Goal: Information Seeking & Learning: Learn about a topic

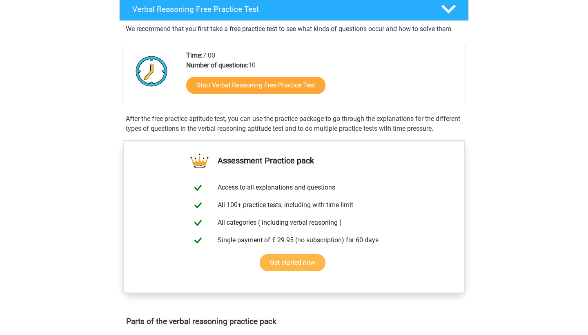
scroll to position [130, 0]
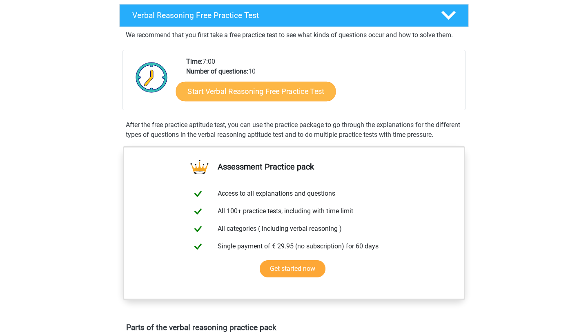
click at [226, 94] on link "Start Verbal Reasoning Free Practice Test" at bounding box center [256, 92] width 160 height 20
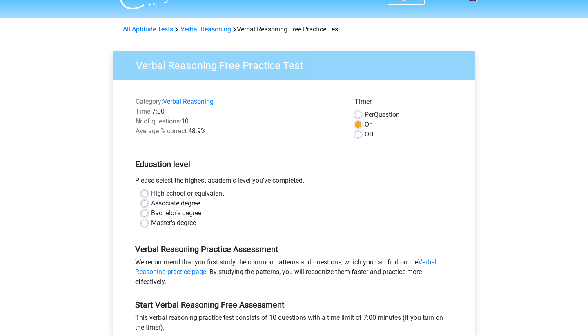
scroll to position [23, 0]
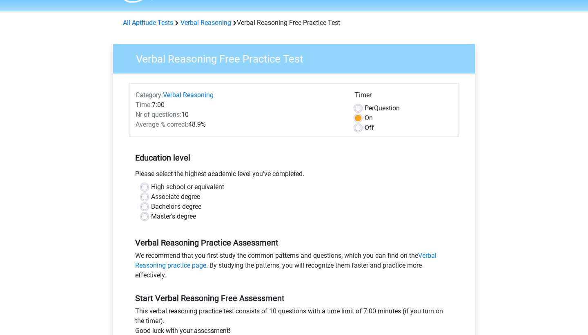
click at [151, 219] on label "Master's degree" at bounding box center [173, 217] width 45 height 10
click at [147, 219] on input "Master's degree" at bounding box center [144, 216] width 7 height 8
radio input "true"
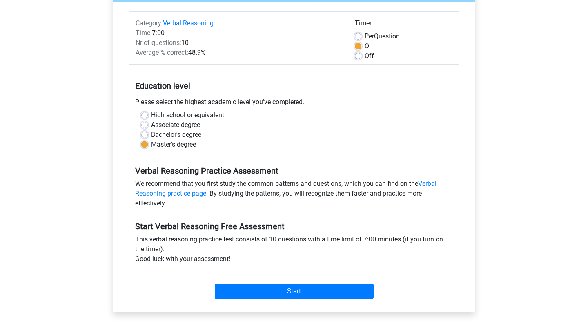
scroll to position [96, 0]
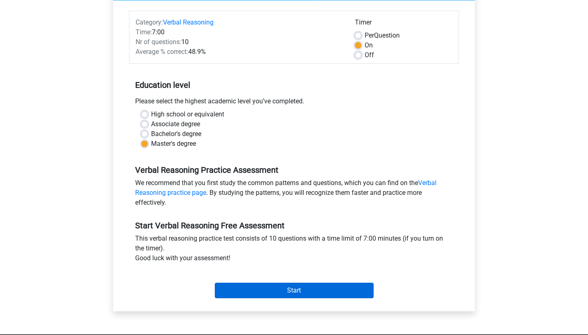
click at [293, 292] on input "Start" at bounding box center [294, 291] width 159 height 16
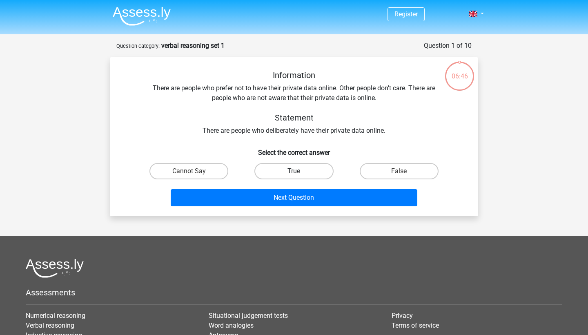
click at [295, 170] on label "True" at bounding box center [294, 171] width 79 height 16
click at [295, 171] on input "True" at bounding box center [296, 173] width 5 height 5
radio input "true"
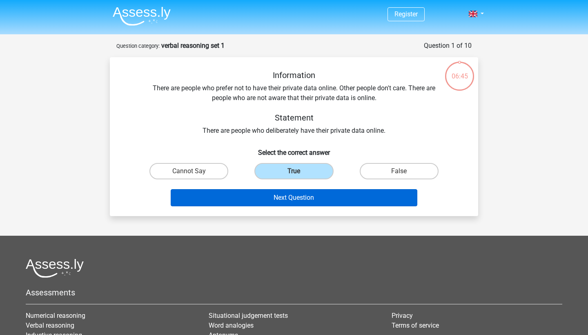
click at [303, 197] on button "Next Question" at bounding box center [294, 197] width 247 height 17
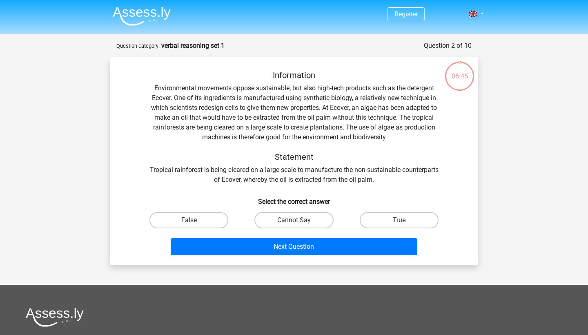
scroll to position [41, 0]
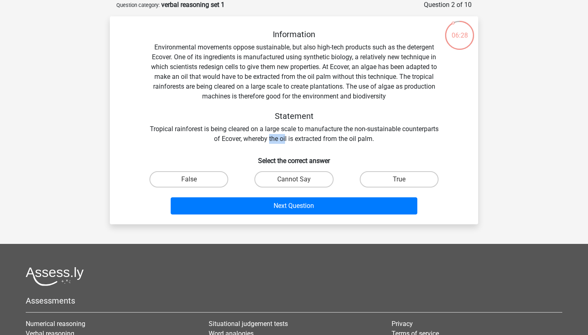
drag, startPoint x: 289, startPoint y: 142, endPoint x: 304, endPoint y: 139, distance: 15.3
click at [304, 139] on div "Information Environmental movements oppose sustainable, but also high-tech prod…" at bounding box center [294, 86] width 342 height 114
click at [340, 146] on div "Information Environmental movements oppose sustainable, but also high-tech prod…" at bounding box center [294, 123] width 362 height 188
click at [384, 180] on label "True" at bounding box center [399, 179] width 79 height 16
click at [399, 180] on input "True" at bounding box center [401, 181] width 5 height 5
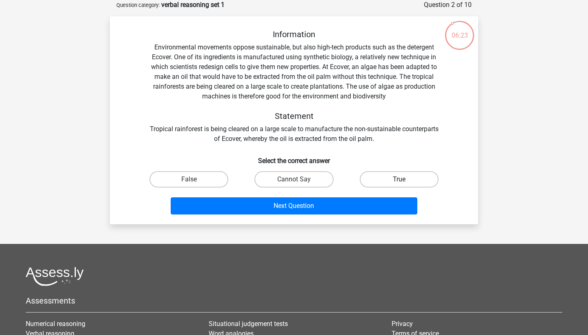
radio input "true"
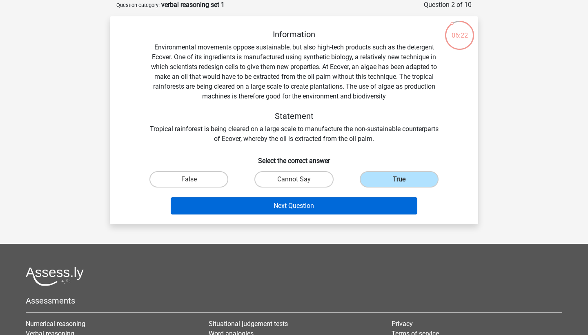
click at [341, 203] on button "Next Question" at bounding box center [294, 205] width 247 height 17
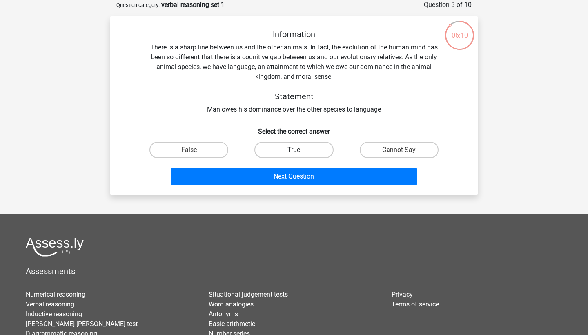
click at [302, 155] on label "True" at bounding box center [294, 150] width 79 height 16
click at [300, 155] on input "True" at bounding box center [296, 152] width 5 height 5
radio input "true"
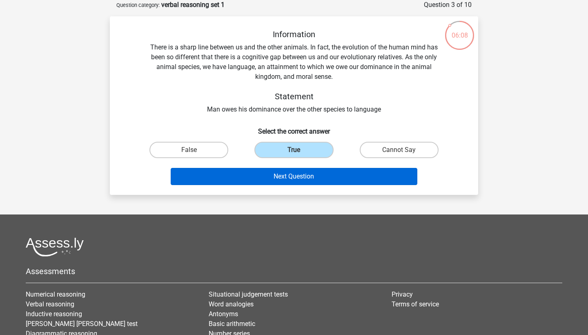
click at [308, 176] on button "Next Question" at bounding box center [294, 176] width 247 height 17
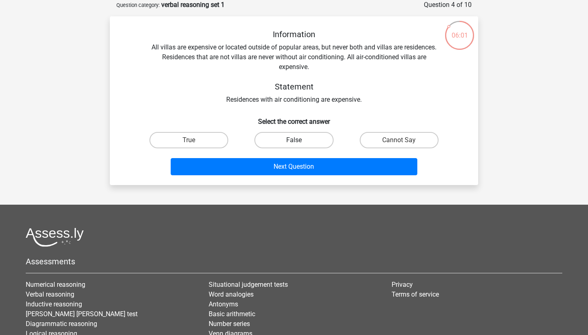
click at [271, 140] on label "False" at bounding box center [294, 140] width 79 height 16
click at [294, 140] on input "False" at bounding box center [296, 142] width 5 height 5
radio input "true"
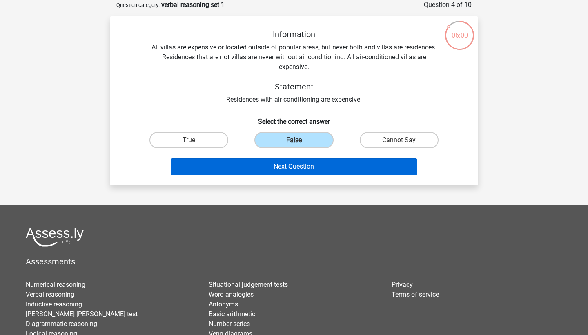
click at [304, 164] on button "Next Question" at bounding box center [294, 166] width 247 height 17
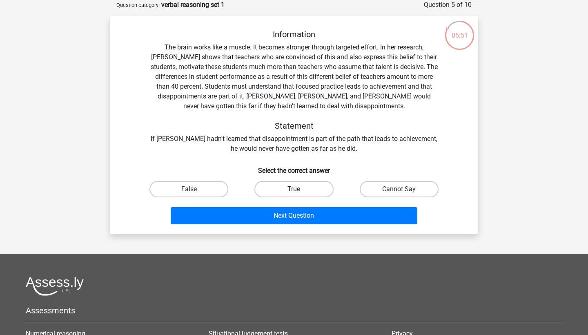
click at [294, 188] on label "True" at bounding box center [294, 189] width 79 height 16
click at [294, 189] on input "True" at bounding box center [296, 191] width 5 height 5
radio input "true"
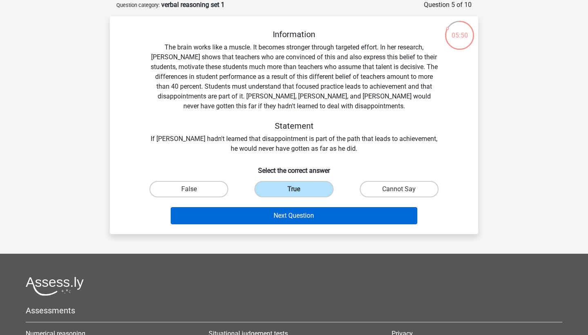
click at [298, 212] on button "Next Question" at bounding box center [294, 215] width 247 height 17
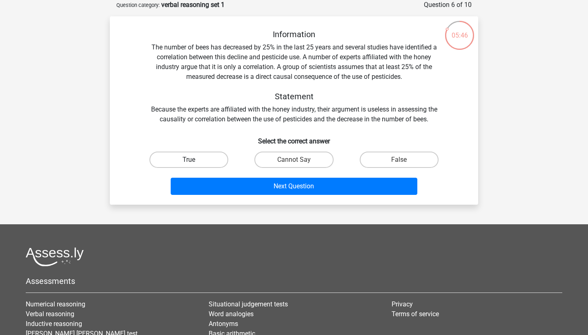
click at [203, 157] on label "True" at bounding box center [189, 160] width 79 height 16
click at [195, 160] on input "True" at bounding box center [191, 162] width 5 height 5
radio input "true"
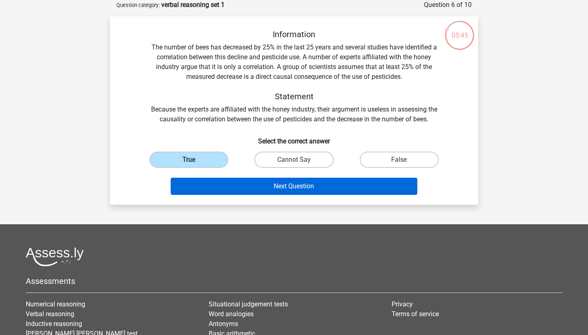
click at [274, 187] on button "Next Question" at bounding box center [294, 186] width 247 height 17
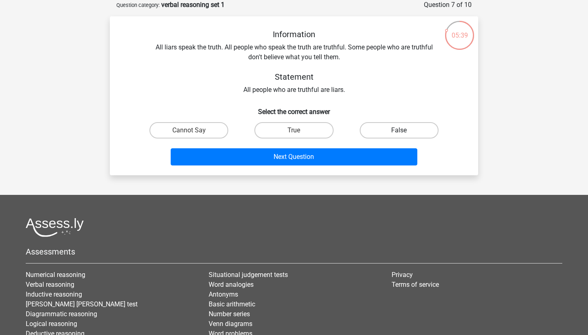
click at [375, 131] on label "False" at bounding box center [399, 130] width 79 height 16
click at [399, 131] on input "False" at bounding box center [401, 132] width 5 height 5
radio input "true"
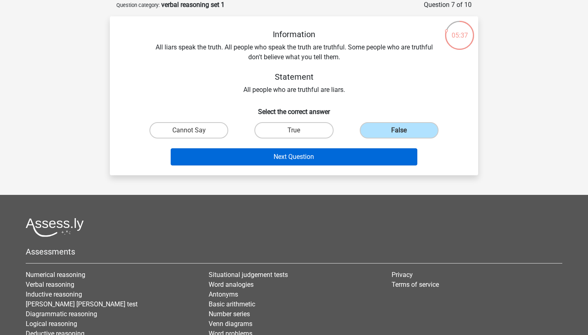
click at [306, 159] on button "Next Question" at bounding box center [294, 156] width 247 height 17
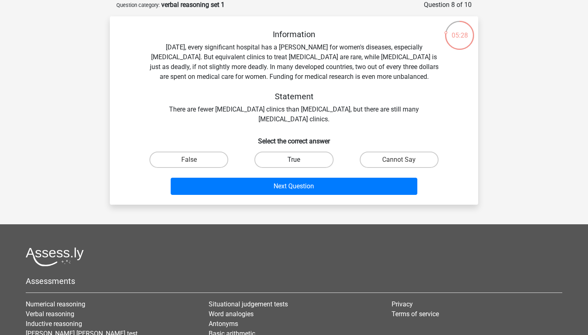
click at [306, 159] on label "True" at bounding box center [294, 160] width 79 height 16
click at [300, 160] on input "True" at bounding box center [296, 162] width 5 height 5
radio input "true"
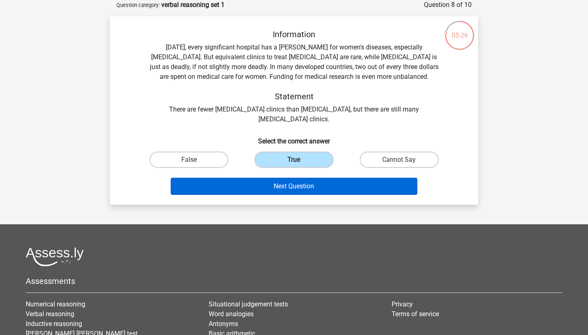
click at [305, 182] on button "Next Question" at bounding box center [294, 186] width 247 height 17
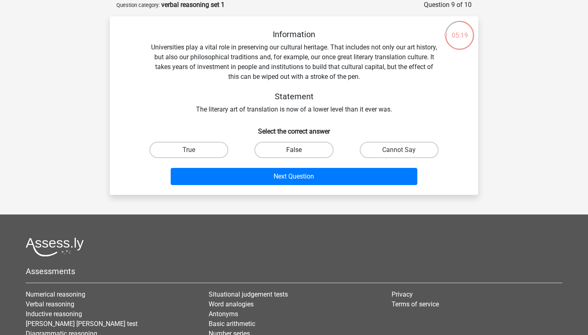
click at [293, 146] on label "False" at bounding box center [294, 150] width 79 height 16
click at [294, 150] on input "False" at bounding box center [296, 152] width 5 height 5
radio input "true"
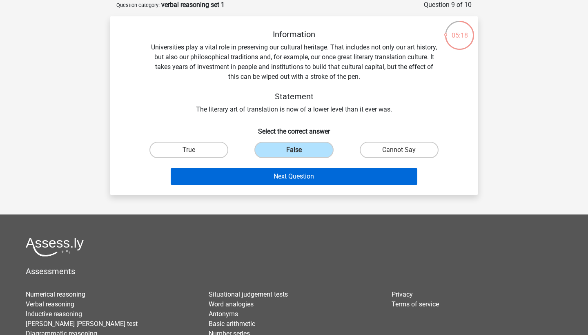
click at [306, 175] on button "Next Question" at bounding box center [294, 176] width 247 height 17
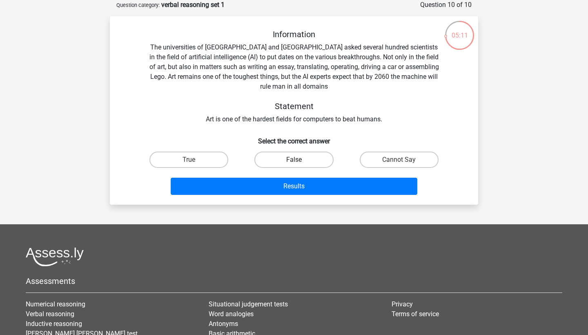
click at [271, 155] on label "False" at bounding box center [294, 160] width 79 height 16
click at [294, 160] on input "False" at bounding box center [296, 162] width 5 height 5
radio input "true"
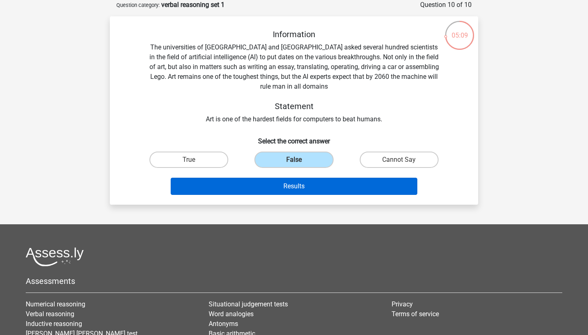
click at [298, 181] on button "Results" at bounding box center [294, 186] width 247 height 17
